Goal: Task Accomplishment & Management: Manage account settings

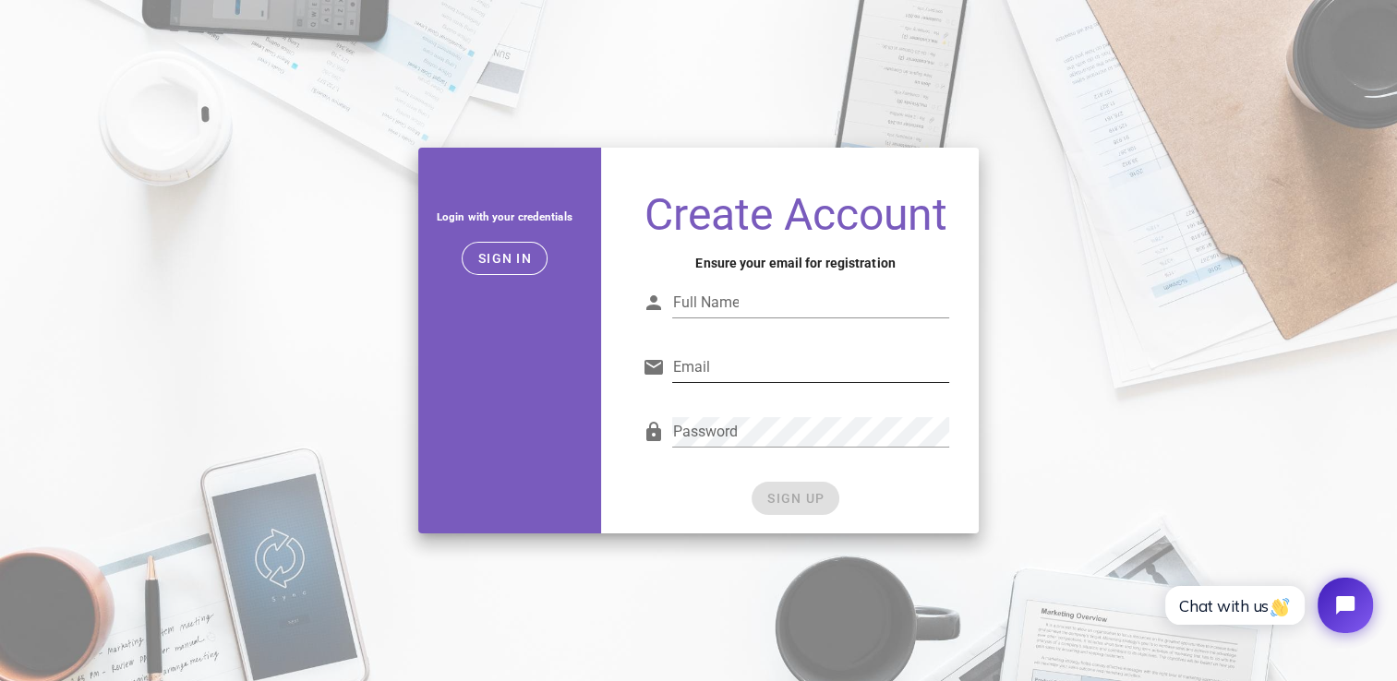
type input "[EMAIL_ADDRESS][DOMAIN_NAME]"
click at [496, 262] on span "Sign in" at bounding box center [504, 258] width 54 height 15
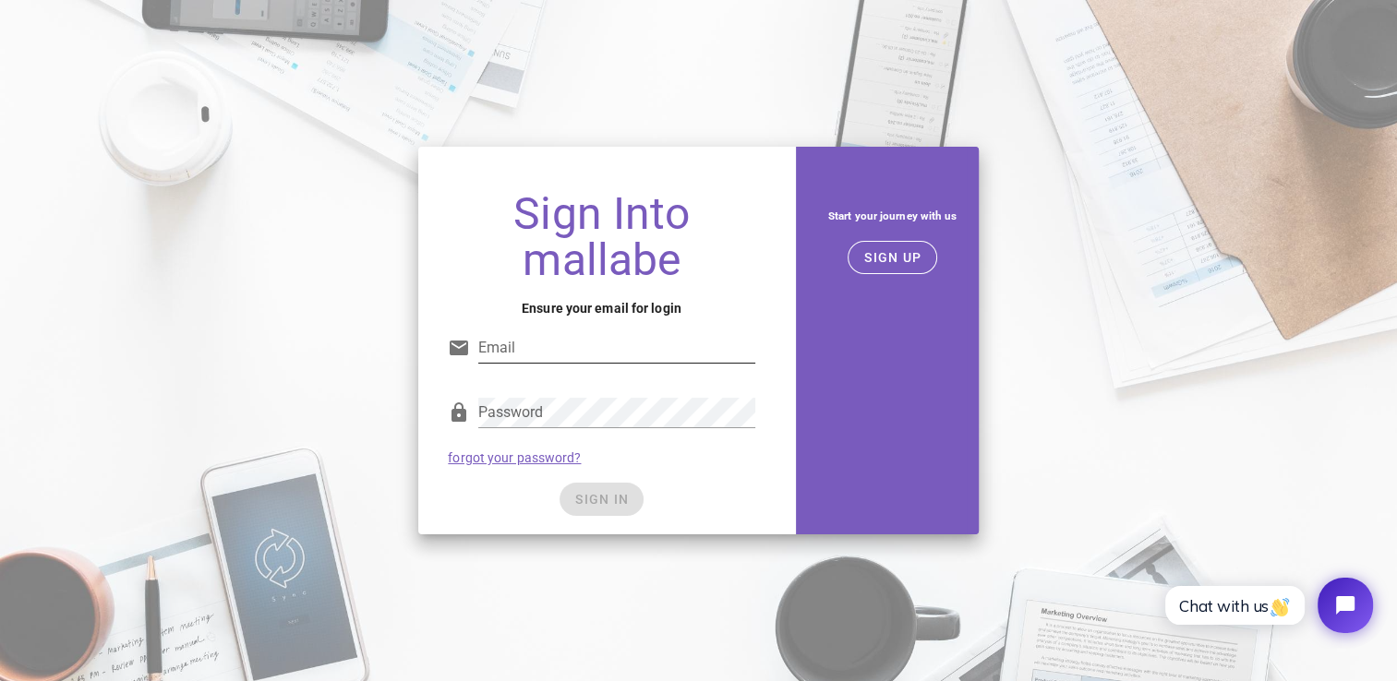
type input "[EMAIL_ADDRESS][DOMAIN_NAME]"
drag, startPoint x: 596, startPoint y: 500, endPoint x: 626, endPoint y: 496, distance: 29.9
click at [597, 500] on div "SIGN IN" at bounding box center [601, 499] width 306 height 33
click at [624, 430] on div "Password" at bounding box center [616, 423] width 276 height 50
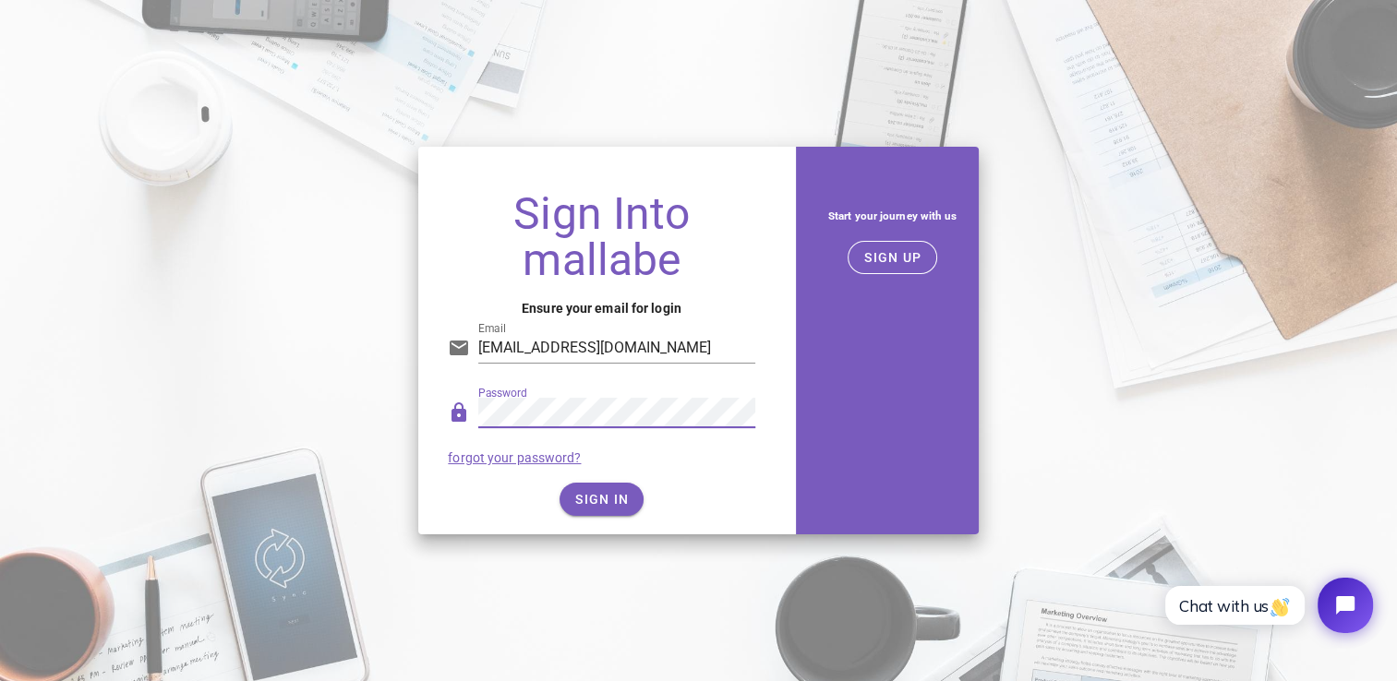
click at [379, 401] on div "Sign Into mallabe Ensure your email for login Email [EMAIL_ADDRESS][DOMAIN_NAME…" at bounding box center [698, 341] width 1397 height 410
click at [431, 489] on div "Sign Into mallabe Ensure your email for login Email german.rg@outlook.com Passw…" at bounding box center [601, 355] width 366 height 358
click at [604, 492] on span "SIGN IN" at bounding box center [601, 499] width 54 height 15
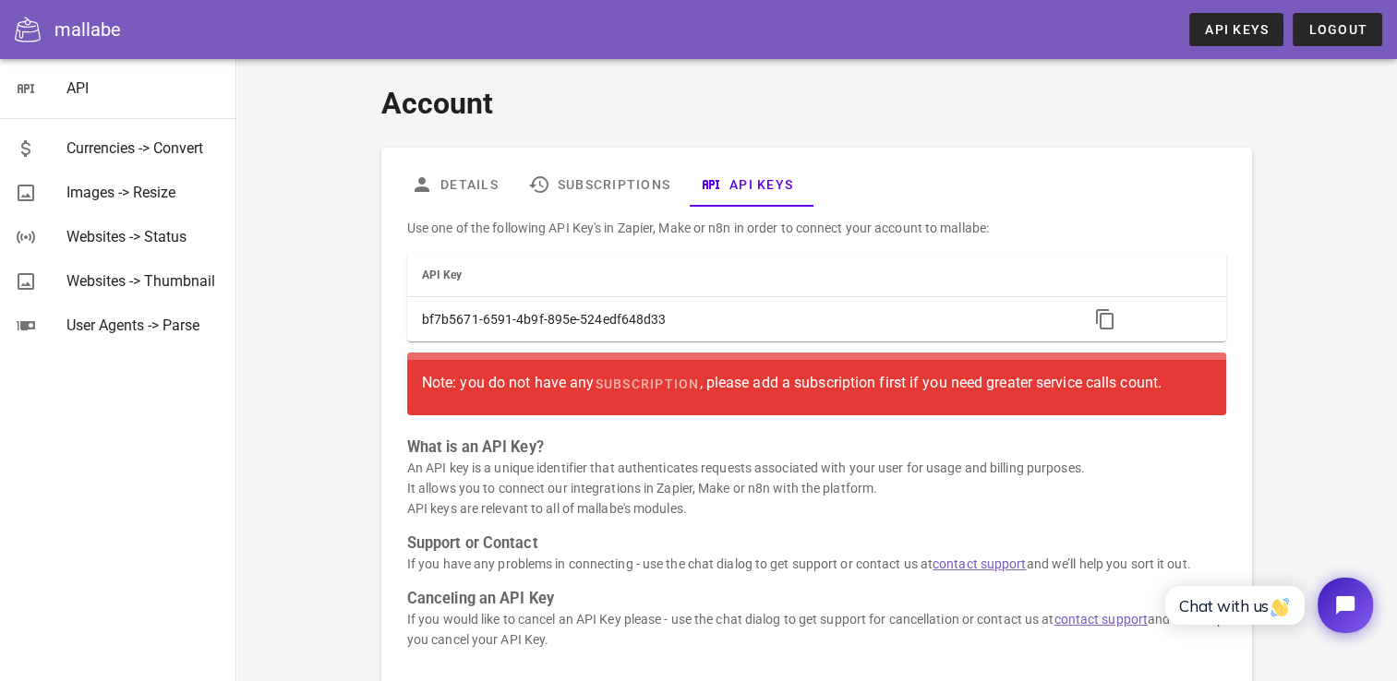
click at [75, 37] on div "mallabe" at bounding box center [87, 30] width 66 height 28
click at [1339, 31] on span "Logout" at bounding box center [1337, 29] width 60 height 15
